Goal: Use online tool/utility: Use online tool/utility

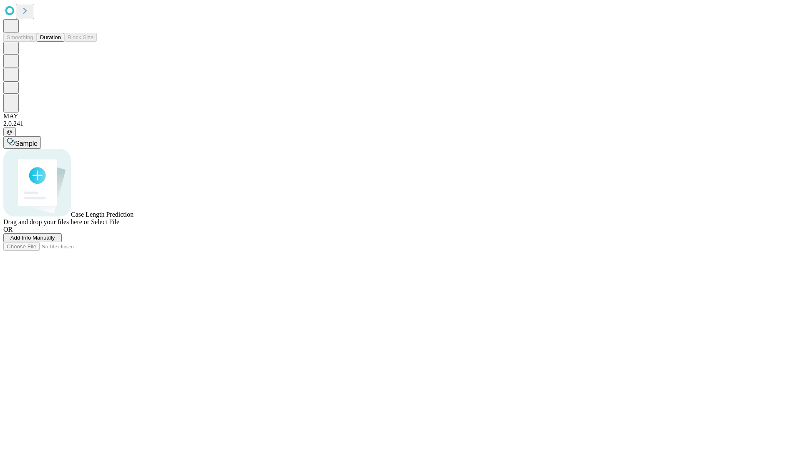
click at [61, 42] on button "Duration" at bounding box center [51, 37] width 28 height 9
click at [55, 241] on span "Add Info Manually" at bounding box center [32, 238] width 45 height 6
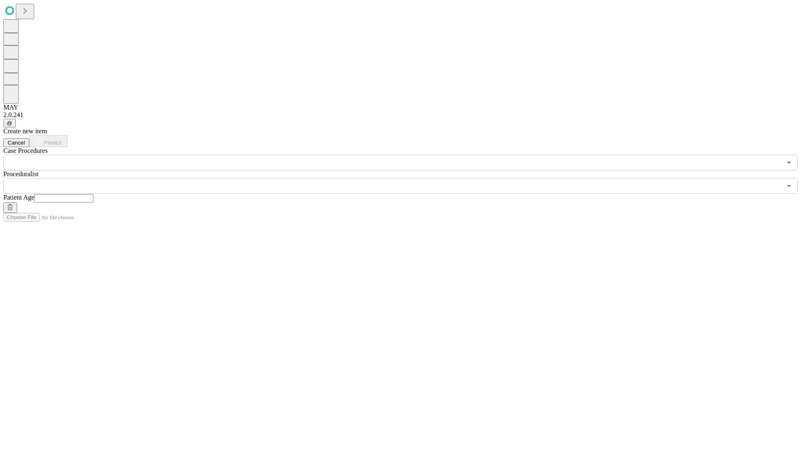
click at [93, 194] on input "text" at bounding box center [63, 198] width 59 height 8
type input "**"
click at [406, 178] on input "text" at bounding box center [392, 186] width 778 height 16
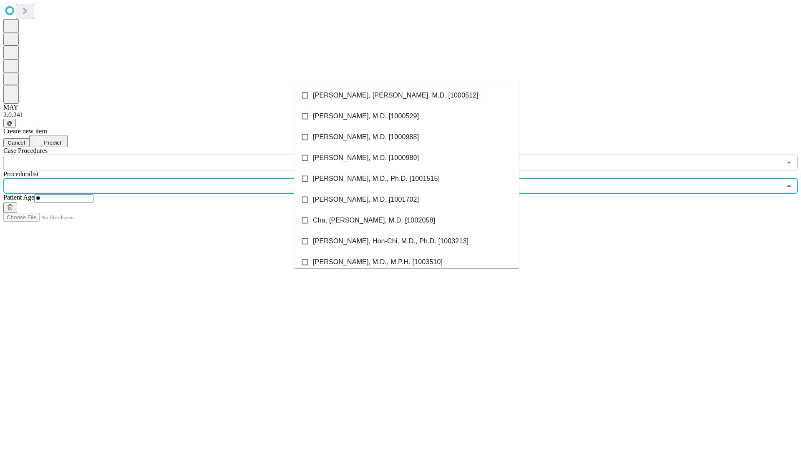
click at [407, 96] on li "[PERSON_NAME], [PERSON_NAME], M.D. [1000512]" at bounding box center [406, 95] width 225 height 21
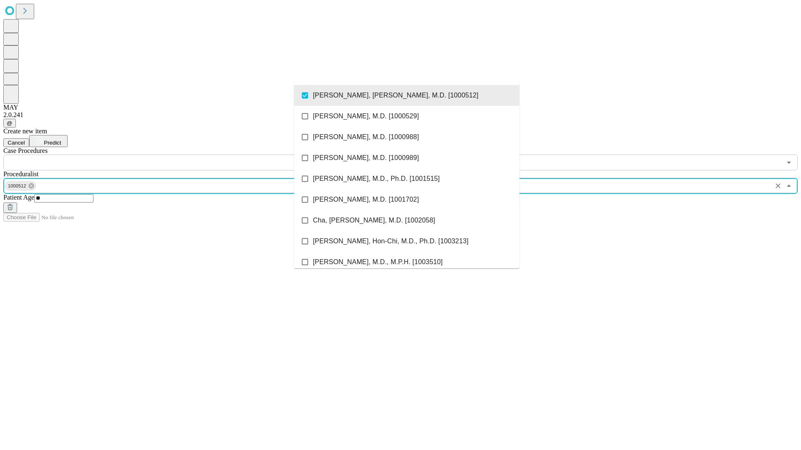
click at [175, 155] on input "text" at bounding box center [392, 163] width 778 height 16
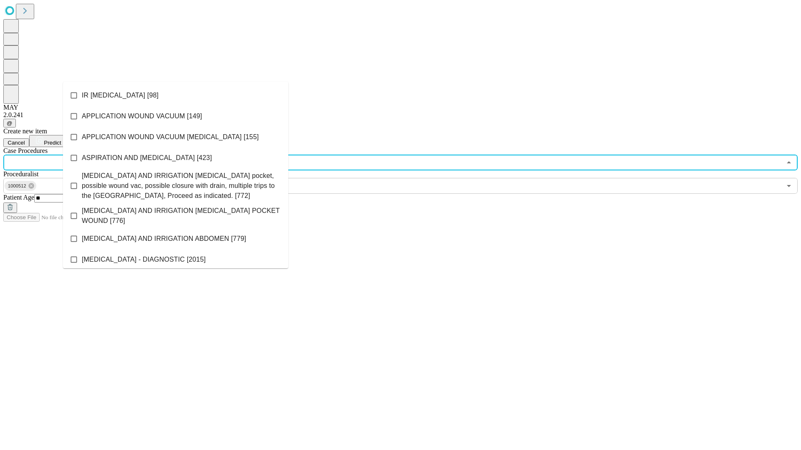
click at [176, 96] on li "IR [MEDICAL_DATA] [98]" at bounding box center [175, 95] width 225 height 21
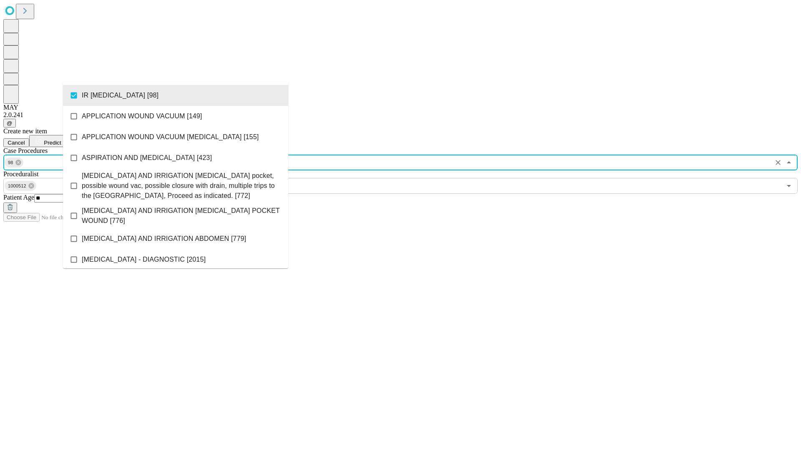
click at [61, 140] on span "Predict" at bounding box center [52, 143] width 17 height 6
